Goal: Book appointment/travel/reservation

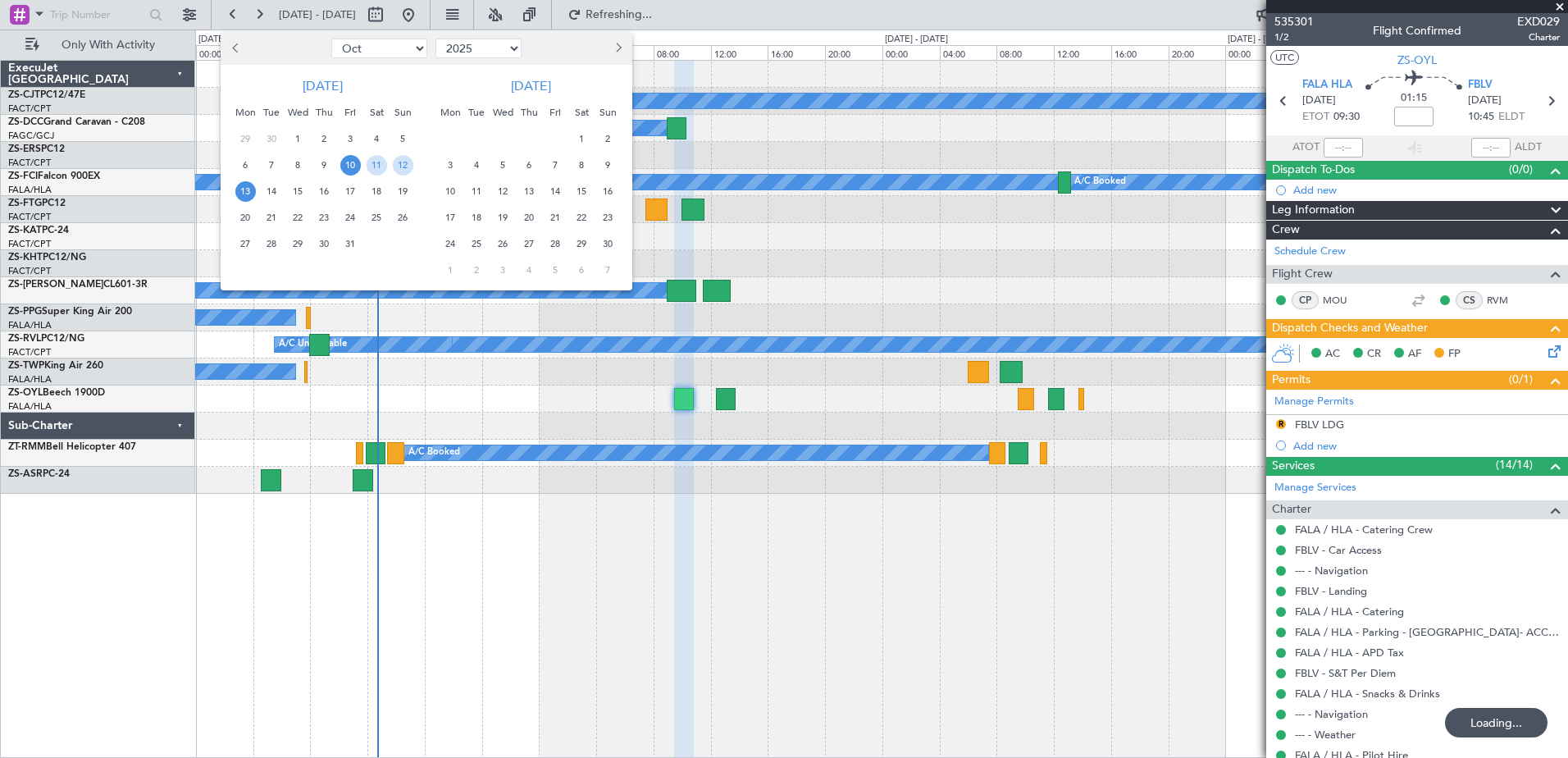
select select "10"
select select "2025"
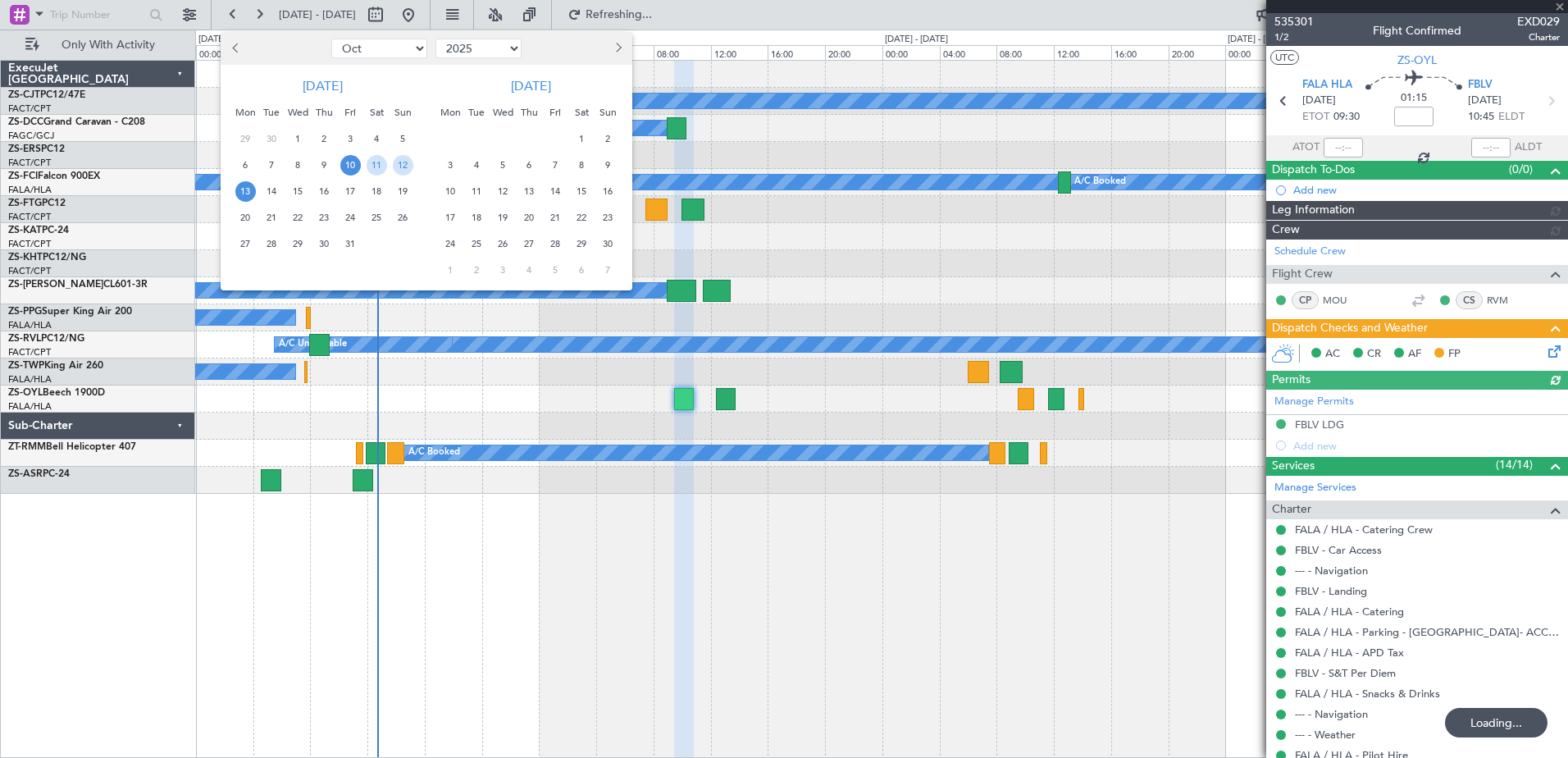
click at [620, 41] on button "Next month" at bounding box center [617, 48] width 18 height 26
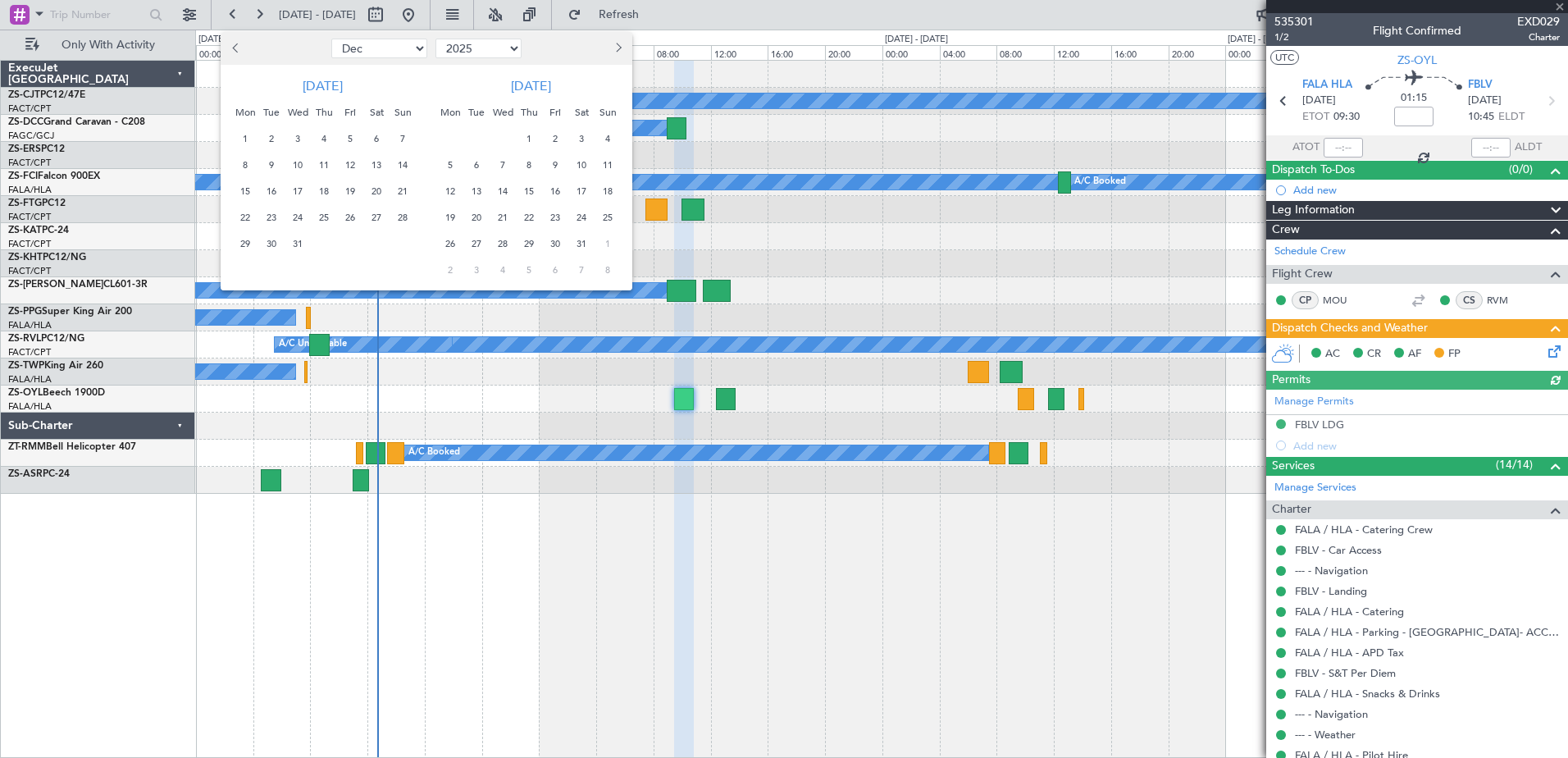
click at [620, 41] on button "Next month" at bounding box center [617, 48] width 18 height 26
select select "1"
select select "2026"
click at [620, 41] on button "Next month" at bounding box center [617, 48] width 18 height 26
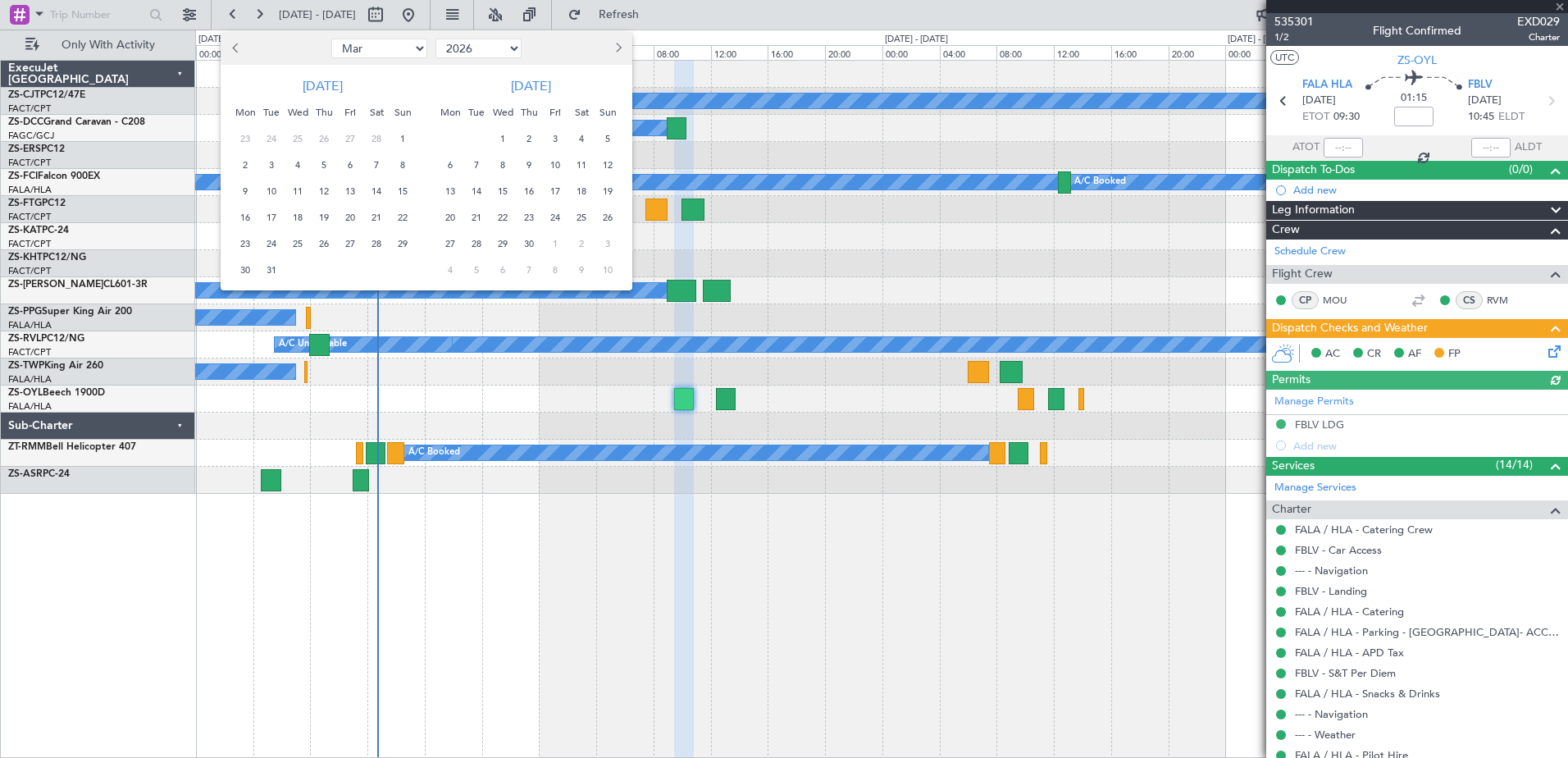
click at [620, 41] on button "Next month" at bounding box center [617, 48] width 18 height 26
click at [499, 188] on span "13" at bounding box center [504, 192] width 21 height 21
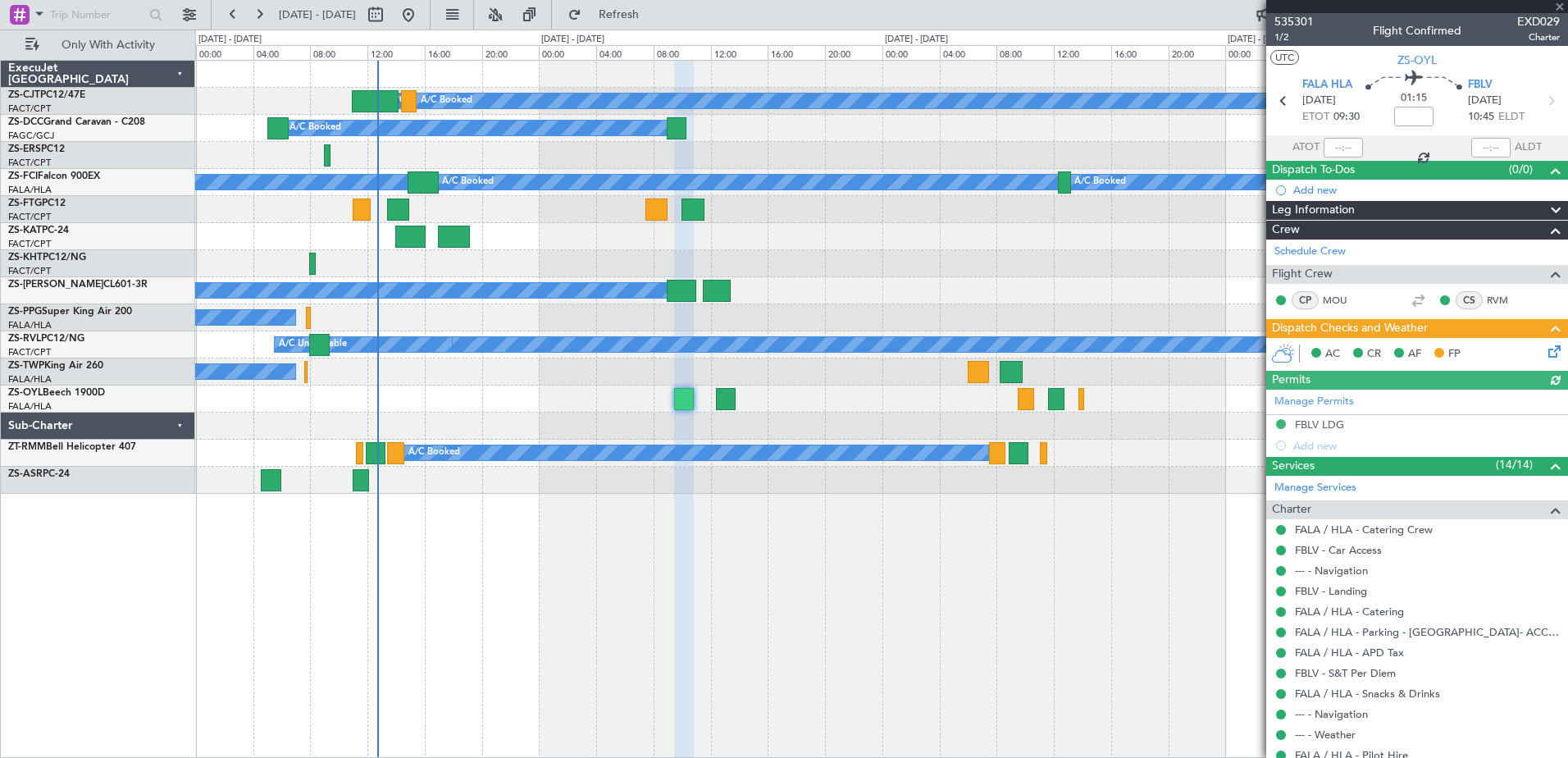
select select "5"
